Goal: Information Seeking & Learning: Learn about a topic

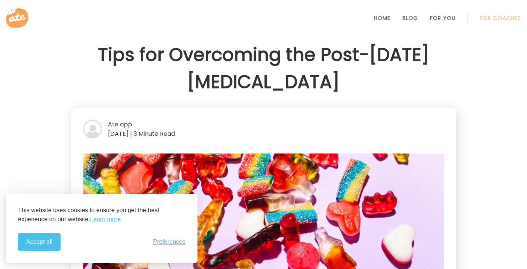
click at [41, 240] on button "Accept all" at bounding box center [39, 242] width 42 height 18
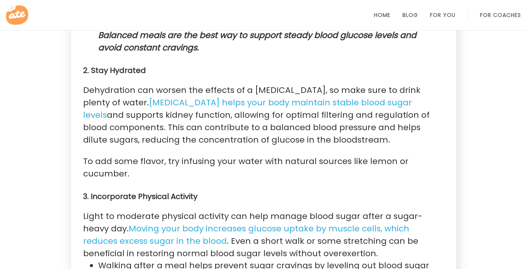
scroll to position [922, 0]
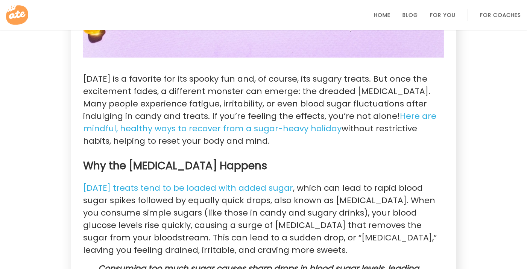
scroll to position [377, 0]
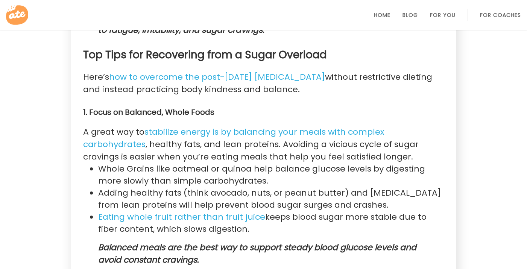
scroll to position [910, 0]
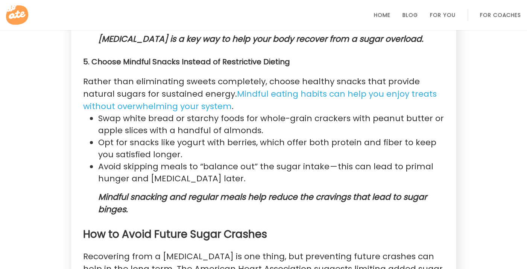
scroll to position [1375, 0]
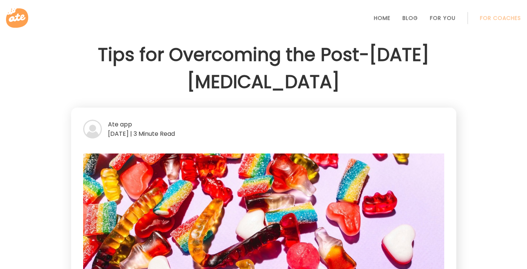
scroll to position [874, 0]
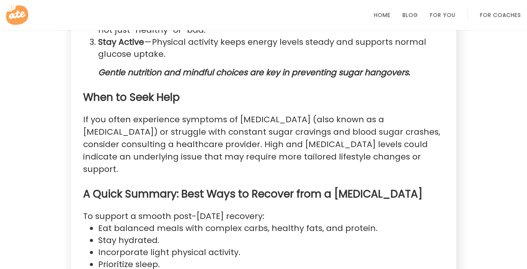
scroll to position [567, 0]
